Goal: Information Seeking & Learning: Learn about a topic

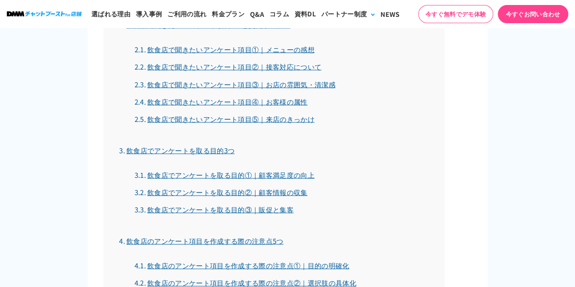
scroll to position [863, 0]
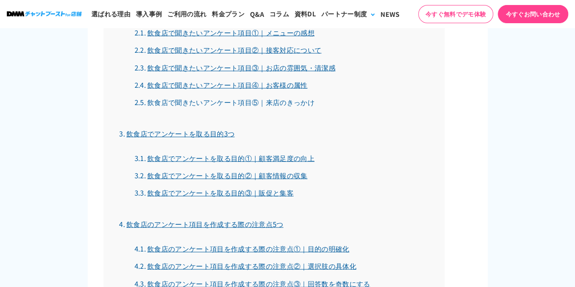
click at [305, 101] on link "飲食店で聞きたいアンケート項目⑤｜来店のきっかけ" at bounding box center [224, 102] width 180 height 10
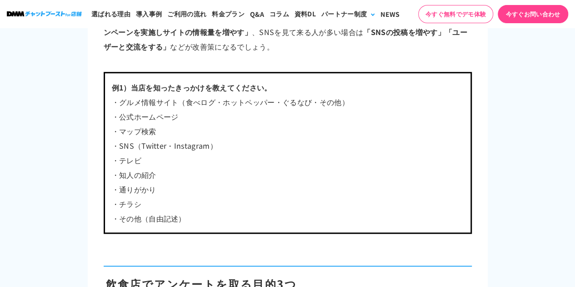
scroll to position [3804, 0]
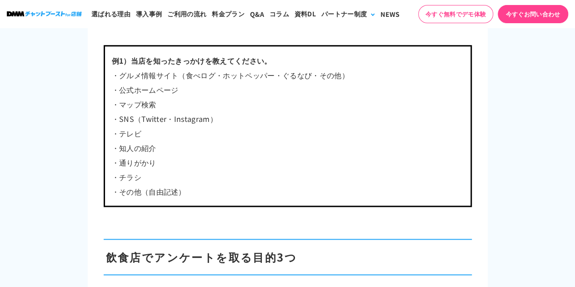
click at [114, 144] on p "・知人の紹介" at bounding box center [288, 147] width 352 height 15
drag, startPoint x: 113, startPoint y: 144, endPoint x: 158, endPoint y: 147, distance: 45.1
click at [158, 147] on p "・知人の紹介" at bounding box center [288, 147] width 352 height 15
copy p "・知人の紹介"
drag, startPoint x: 115, startPoint y: 158, endPoint x: 156, endPoint y: 162, distance: 40.6
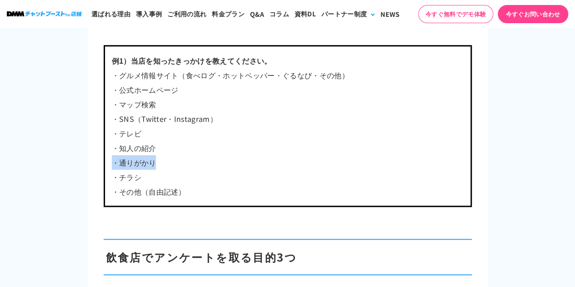
click at [156, 162] on p "・通りがかり" at bounding box center [288, 162] width 352 height 15
copy p "・通りがかり"
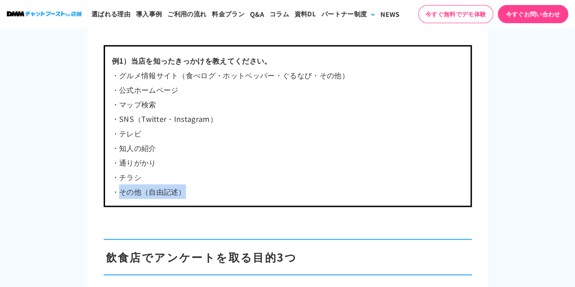
drag, startPoint x: 119, startPoint y: 187, endPoint x: 197, endPoint y: 184, distance: 78.2
click at [204, 184] on p "・その他（自由記述）" at bounding box center [288, 191] width 352 height 15
copy p "その他（自由記述）"
